Goal: Find specific page/section

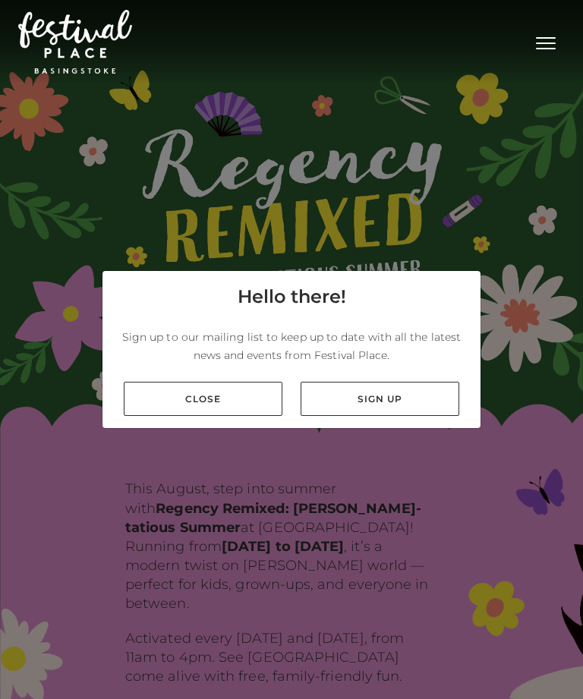
click at [243, 416] on link "Close" at bounding box center [203, 399] width 159 height 34
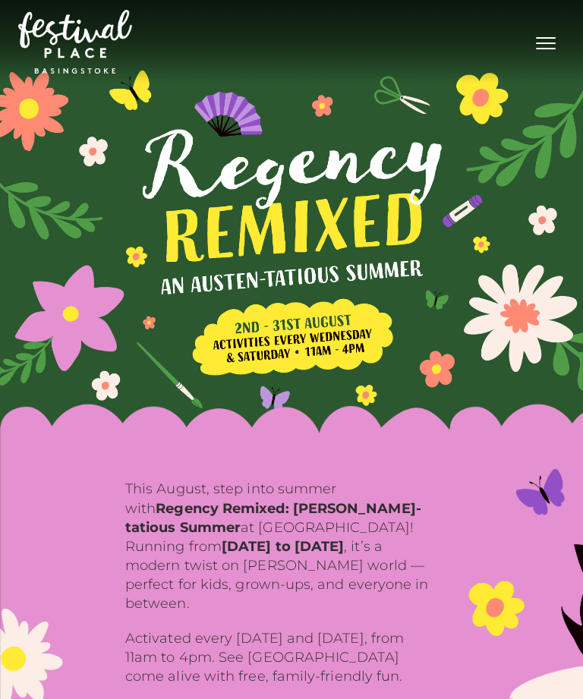
click at [537, 51] on button "Toggle navigation" at bounding box center [546, 41] width 38 height 22
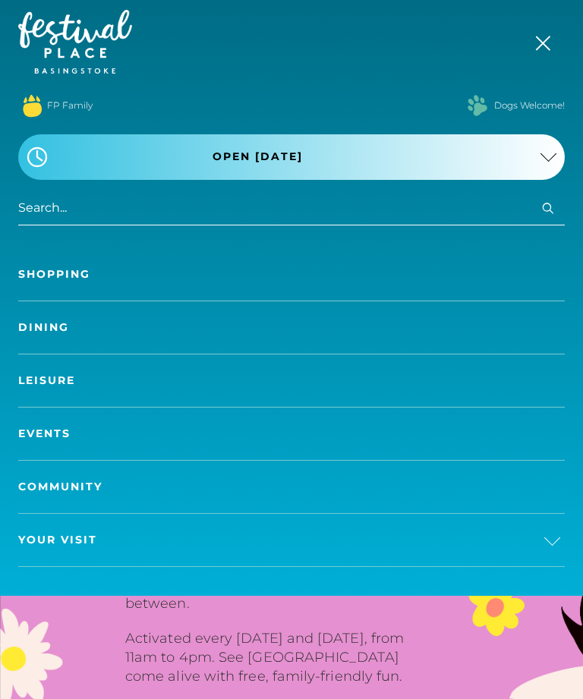
click at [524, 293] on link "Shopping" at bounding box center [291, 274] width 546 height 52
click at [70, 274] on link "Shopping" at bounding box center [291, 274] width 546 height 52
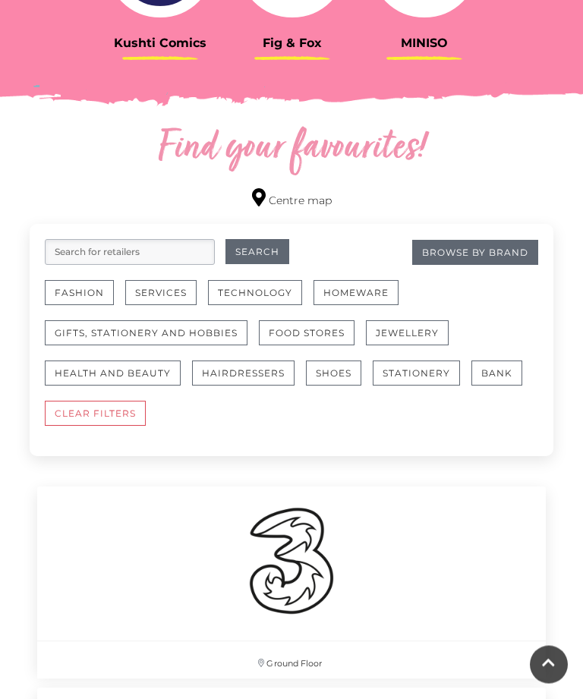
scroll to position [738, 0]
click at [264, 375] on button "Hairdressers" at bounding box center [243, 372] width 102 height 25
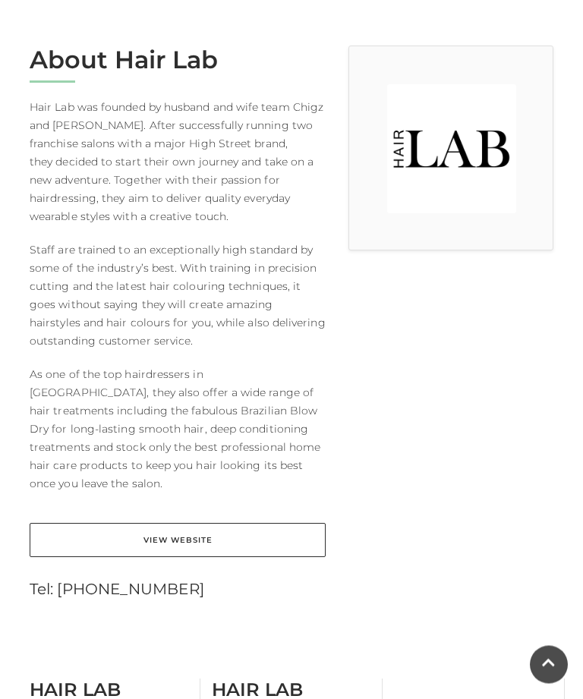
scroll to position [395, 0]
click at [283, 524] on link "View Website" at bounding box center [178, 540] width 296 height 34
